Goal: Transaction & Acquisition: Subscribe to service/newsletter

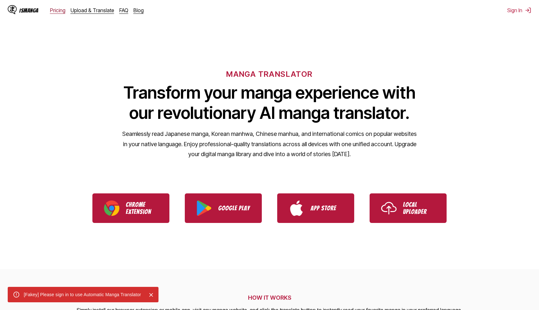
click at [59, 11] on link "Pricing" at bounding box center [57, 10] width 15 height 6
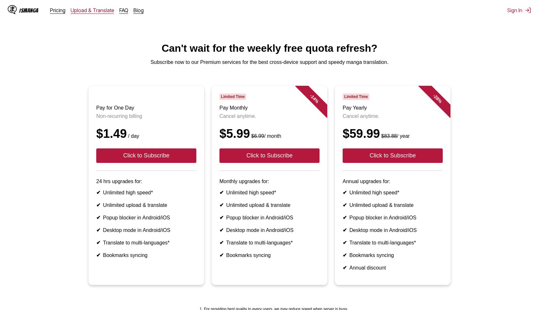
click at [104, 10] on link "Upload & Translate" at bounding box center [93, 10] width 44 height 6
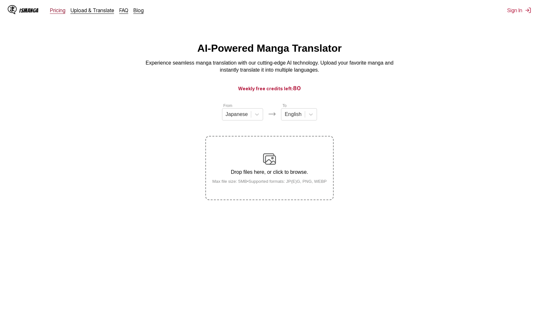
click at [56, 10] on link "Pricing" at bounding box center [57, 10] width 15 height 6
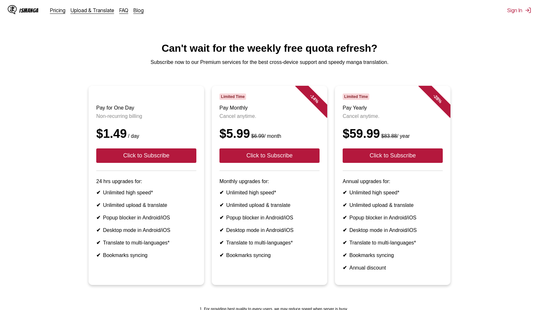
click at [28, 13] on div "IsManga" at bounding box center [28, 10] width 19 height 6
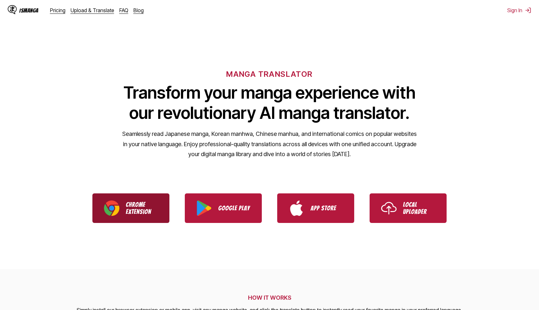
click at [145, 219] on link "Chrome Extension" at bounding box center [130, 208] width 77 height 30
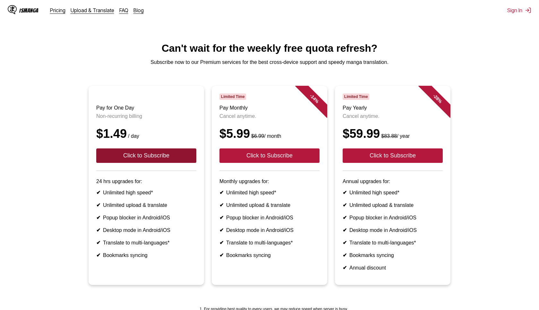
click at [174, 153] on button "Click to Subscribe" at bounding box center [146, 155] width 100 height 14
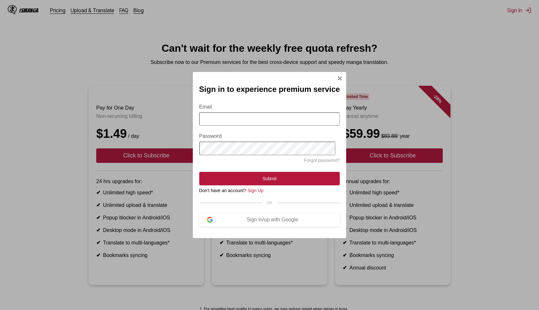
click at [238, 115] on input "Email" at bounding box center [269, 118] width 141 height 13
type input "**********"
click at [199, 172] on button "Submit" at bounding box center [269, 178] width 141 height 13
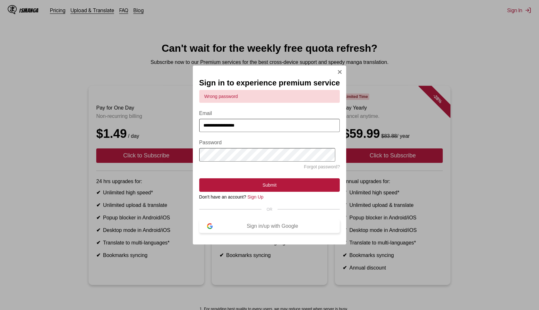
click at [264, 221] on button "Sign in/up with Google" at bounding box center [269, 225] width 141 height 13
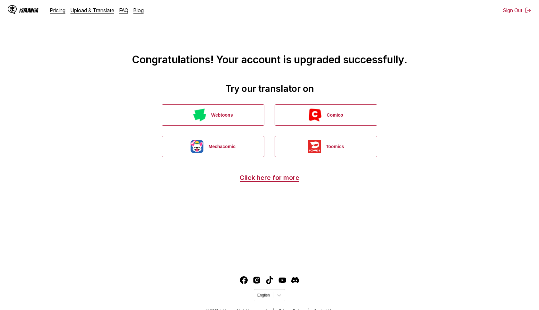
click at [27, 11] on div "IsManga" at bounding box center [28, 10] width 19 height 6
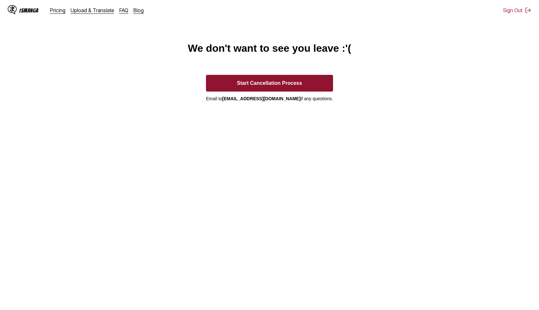
click at [312, 84] on button "Start Cancellation Process" at bounding box center [269, 83] width 127 height 17
